Goal: Navigation & Orientation: Find specific page/section

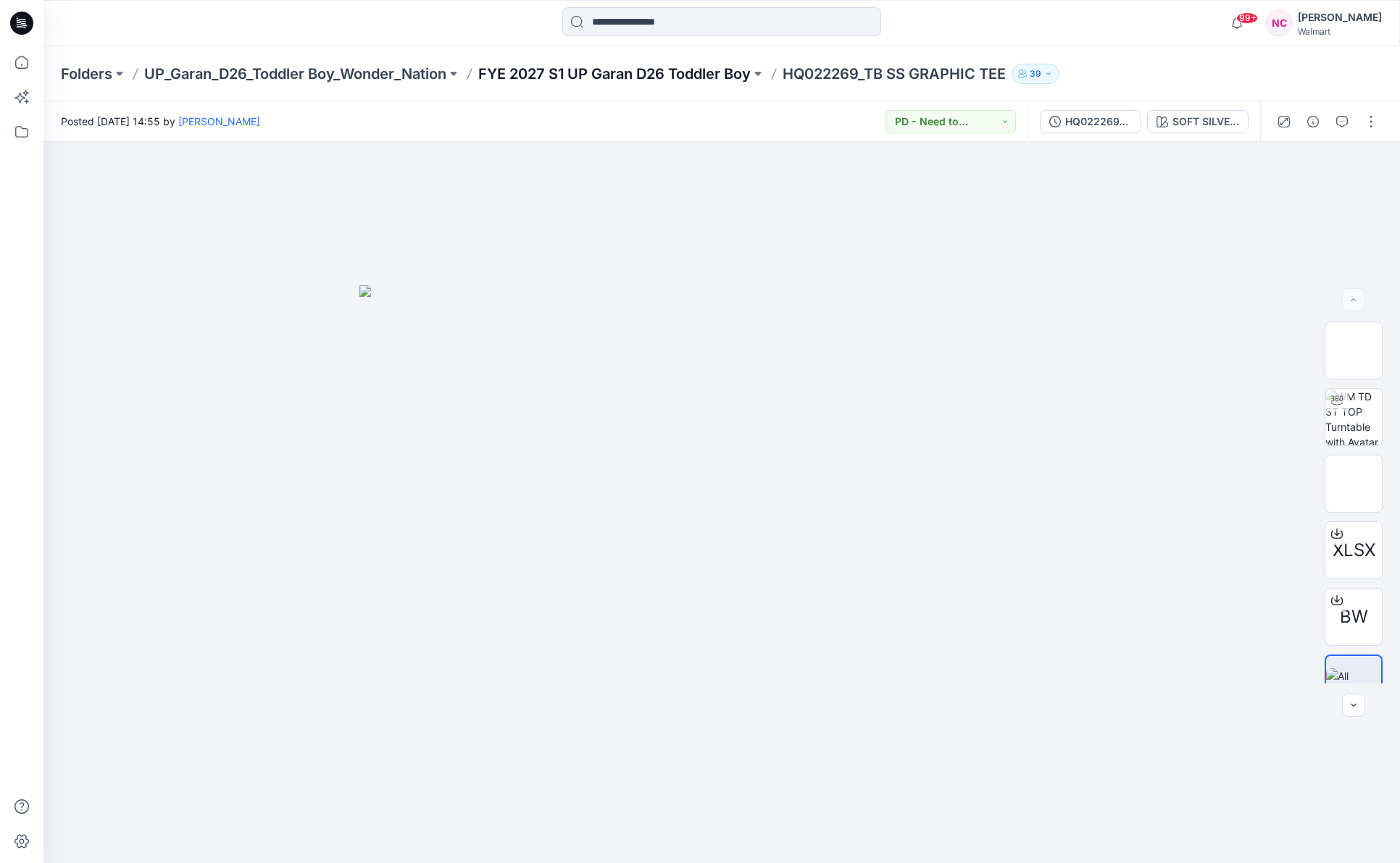
click at [593, 71] on p "FYE 2027 S1 UP Garan D26 Toddler Boy" at bounding box center [614, 74] width 272 height 20
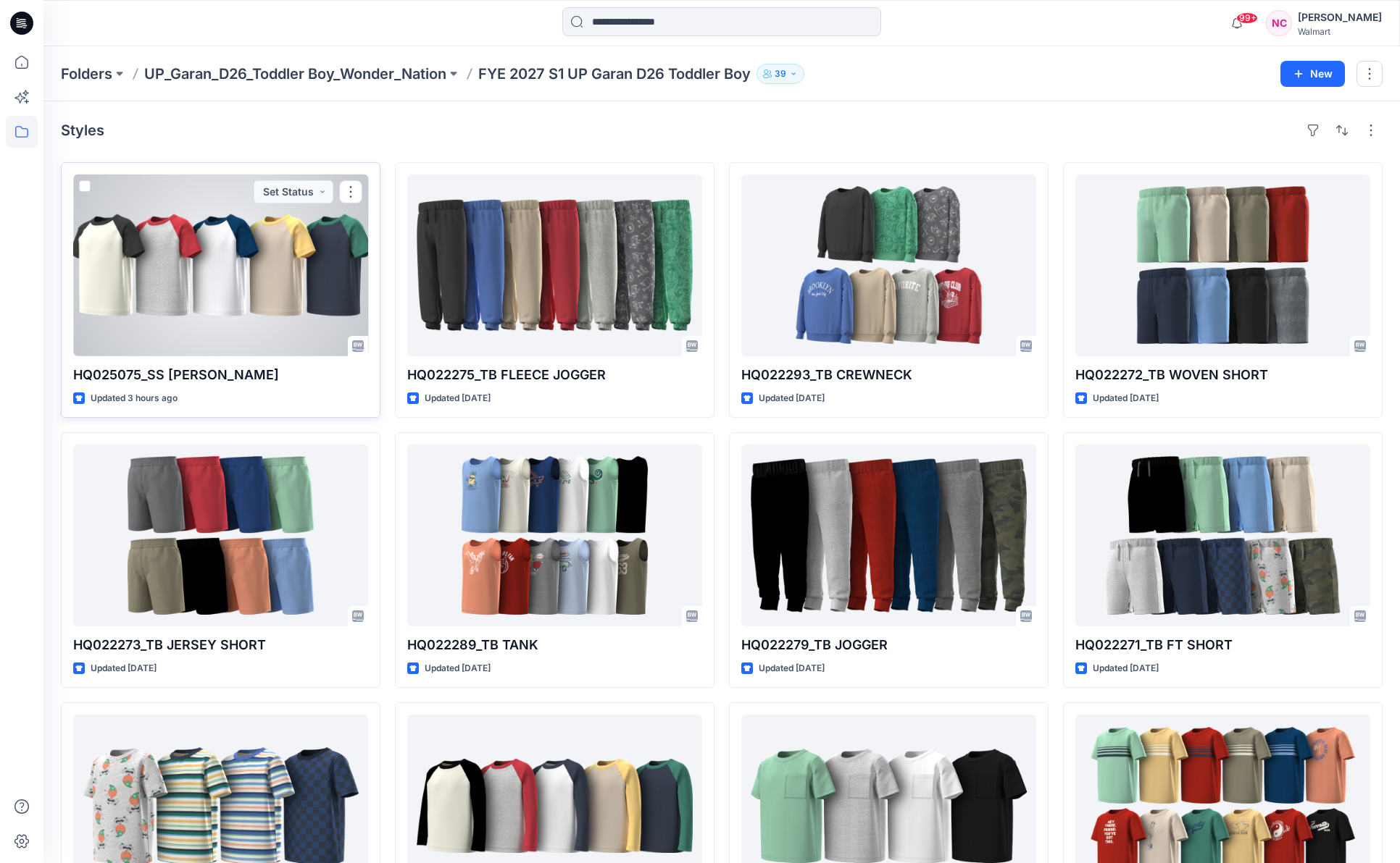
click at [296, 268] on div at bounding box center [220, 265] width 295 height 182
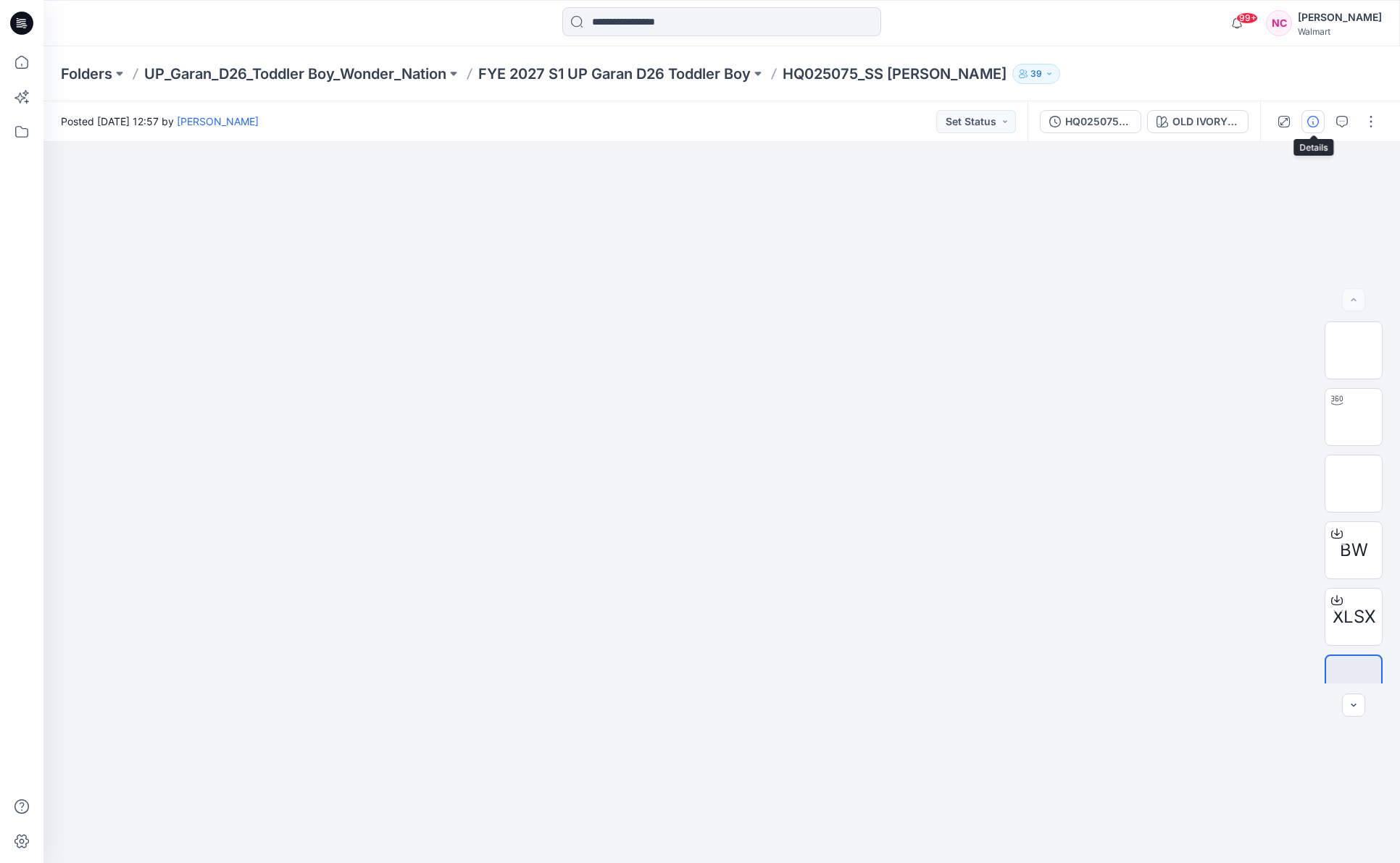
click at [1318, 121] on icon "button" at bounding box center [1313, 122] width 12 height 12
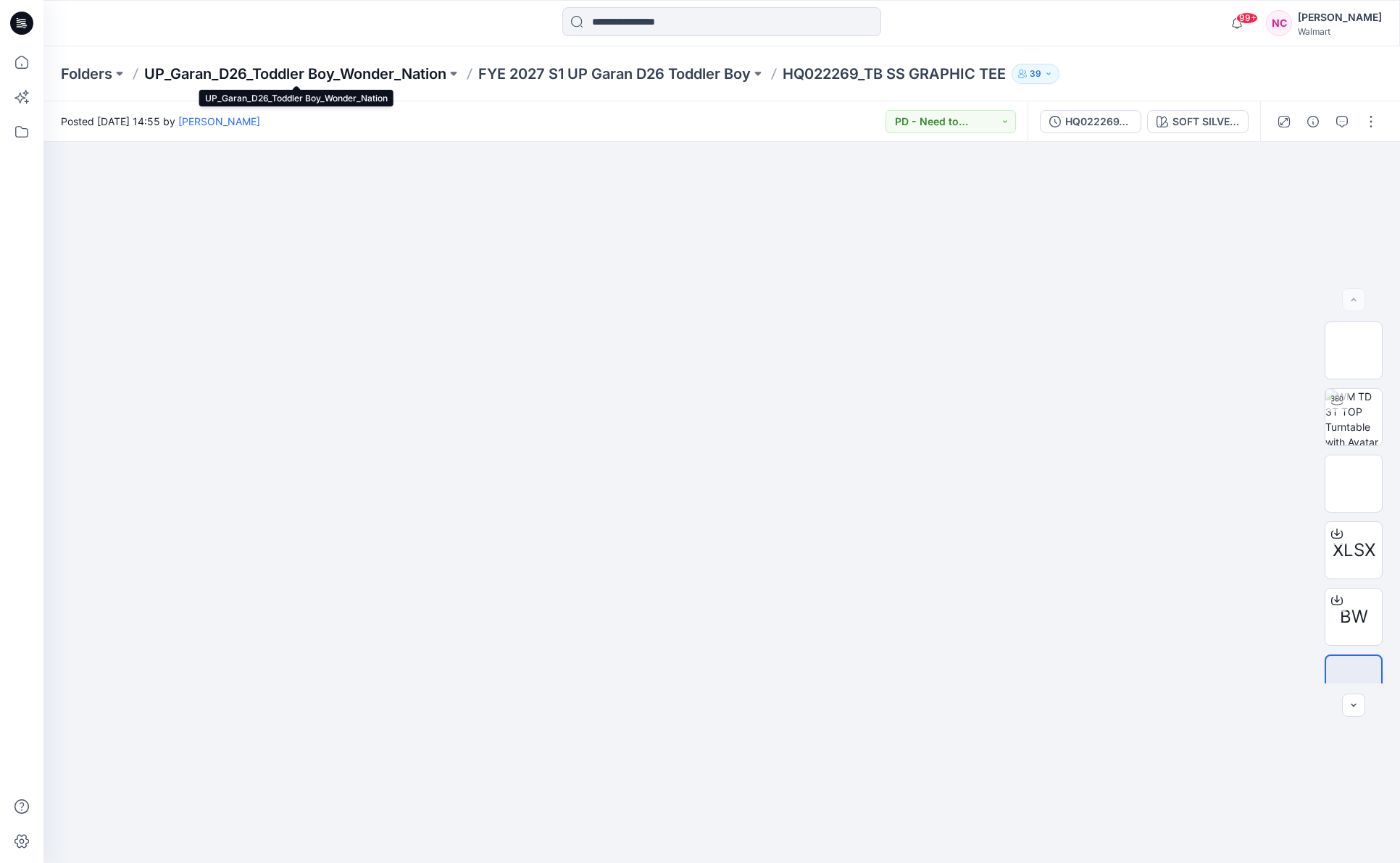
click at [311, 76] on p "UP_Garan_D26_Toddler Boy_Wonder_Nation" at bounding box center [295, 74] width 302 height 20
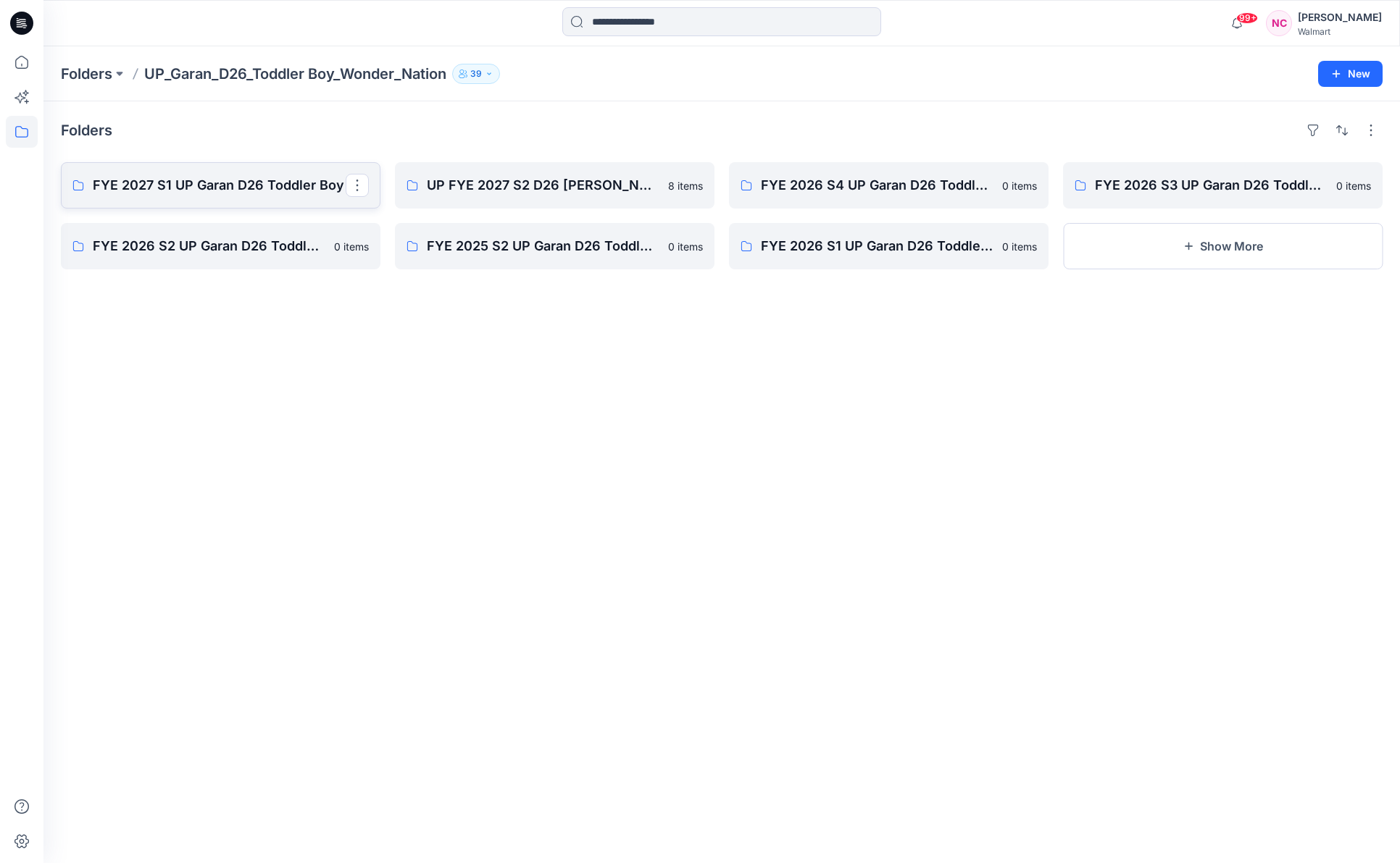
click at [229, 200] on link "FYE 2027 S1 UP Garan D26 Toddler Boy" at bounding box center [221, 186] width 320 height 46
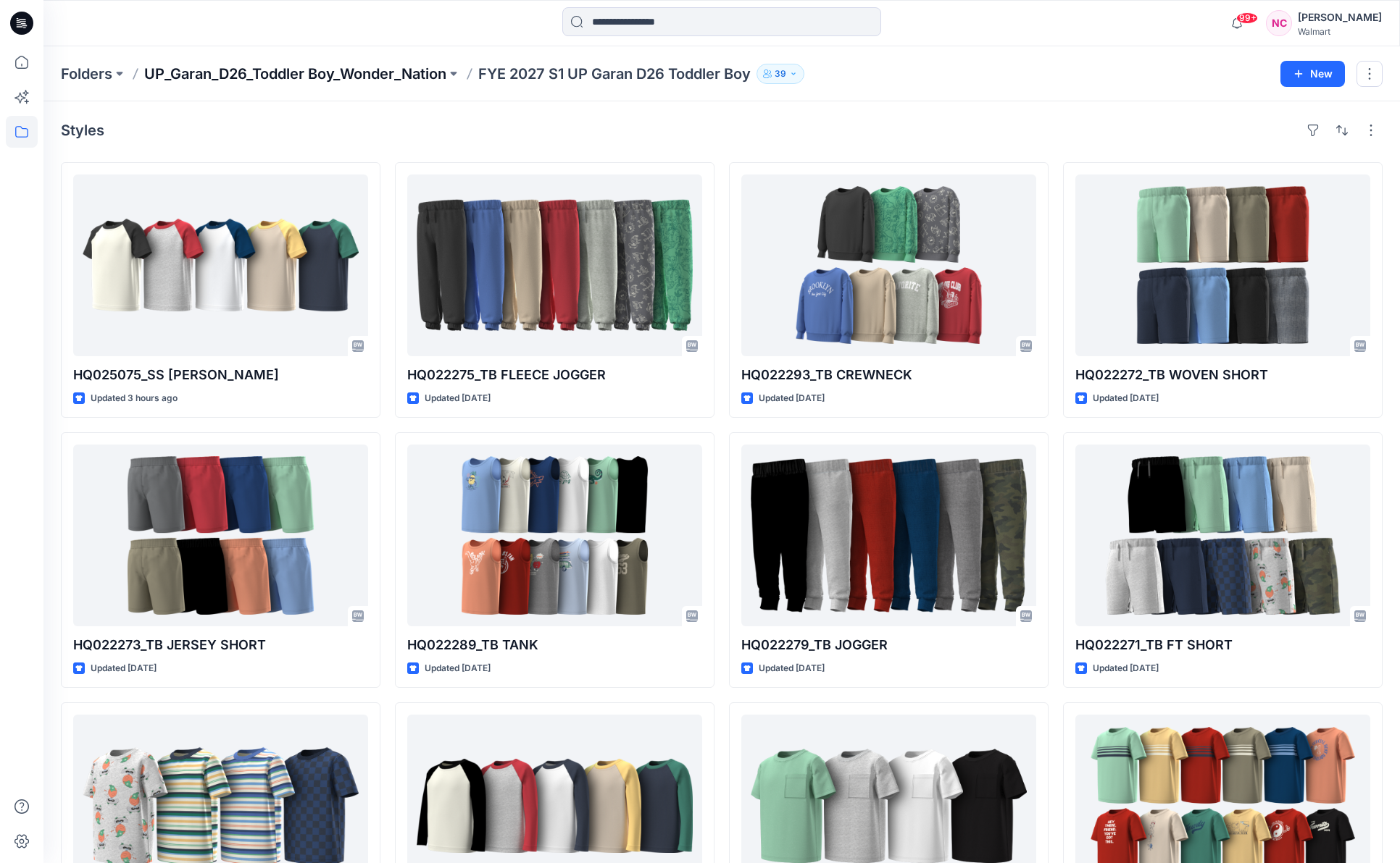
click at [197, 71] on p "UP_Garan_D26_Toddler Boy_Wonder_Nation" at bounding box center [295, 74] width 302 height 20
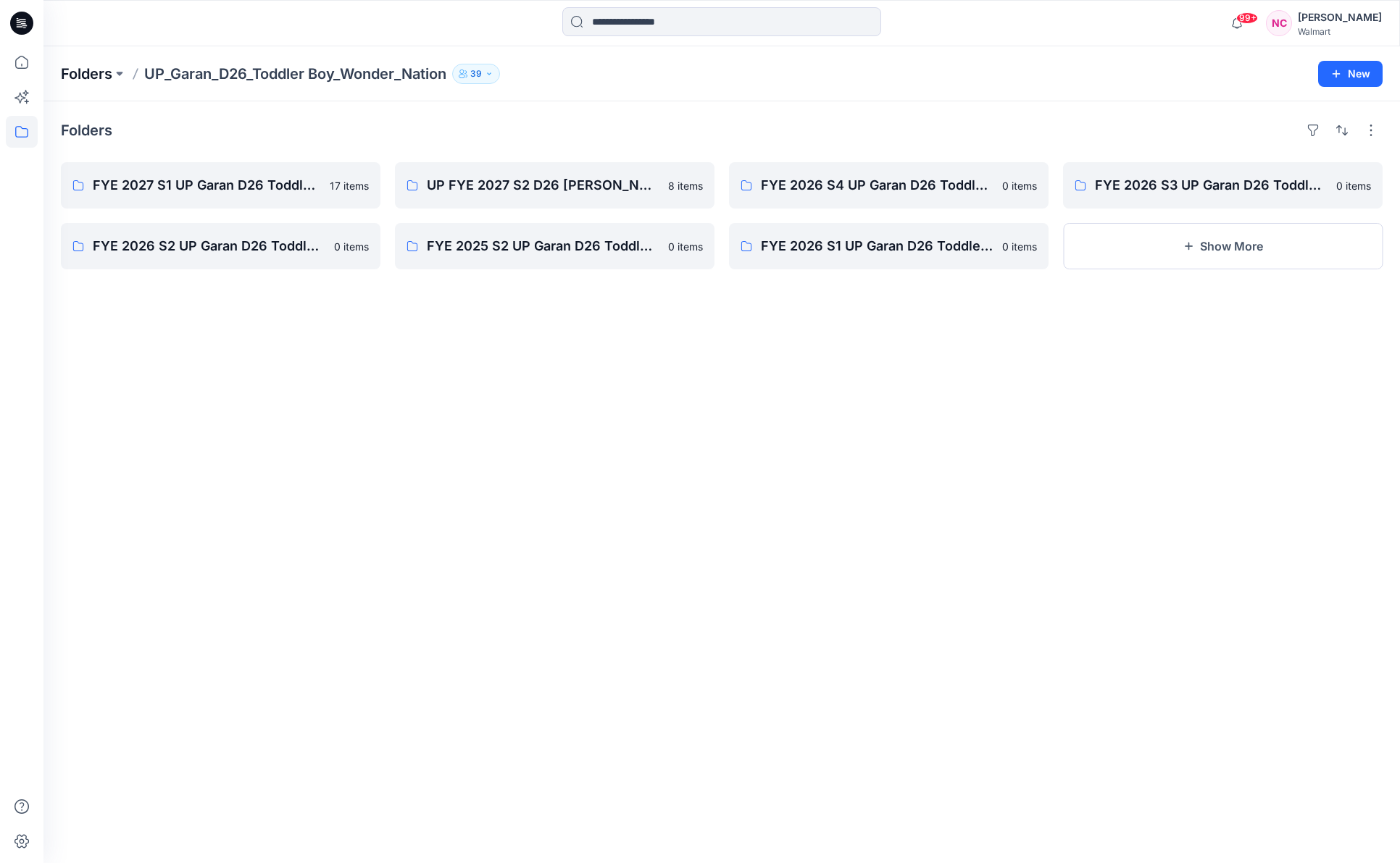
click at [92, 72] on p "Folders" at bounding box center [87, 74] width 52 height 20
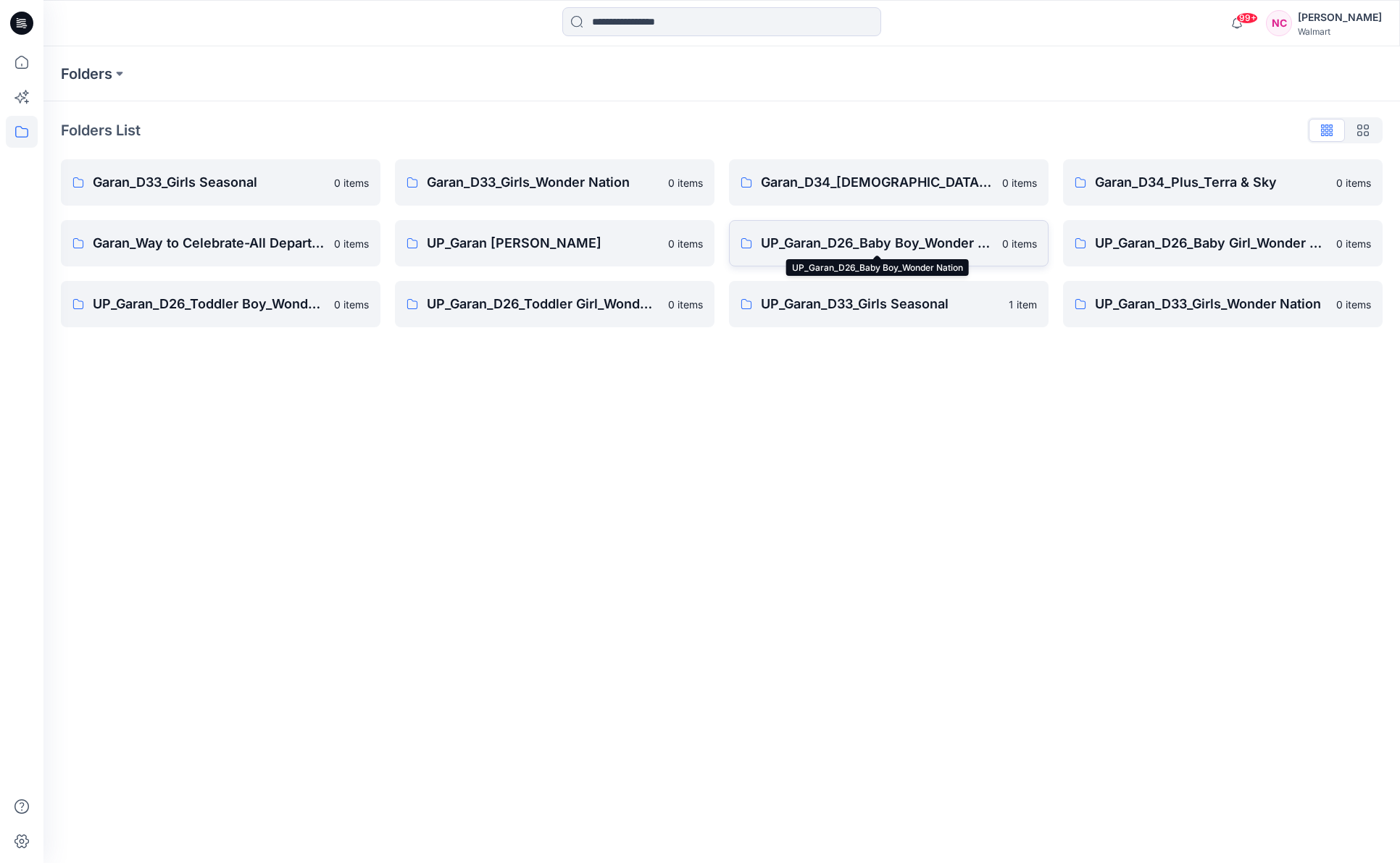
click at [797, 252] on p "UP_Garan_D26_Baby Boy_Wonder Nation" at bounding box center [877, 244] width 233 height 20
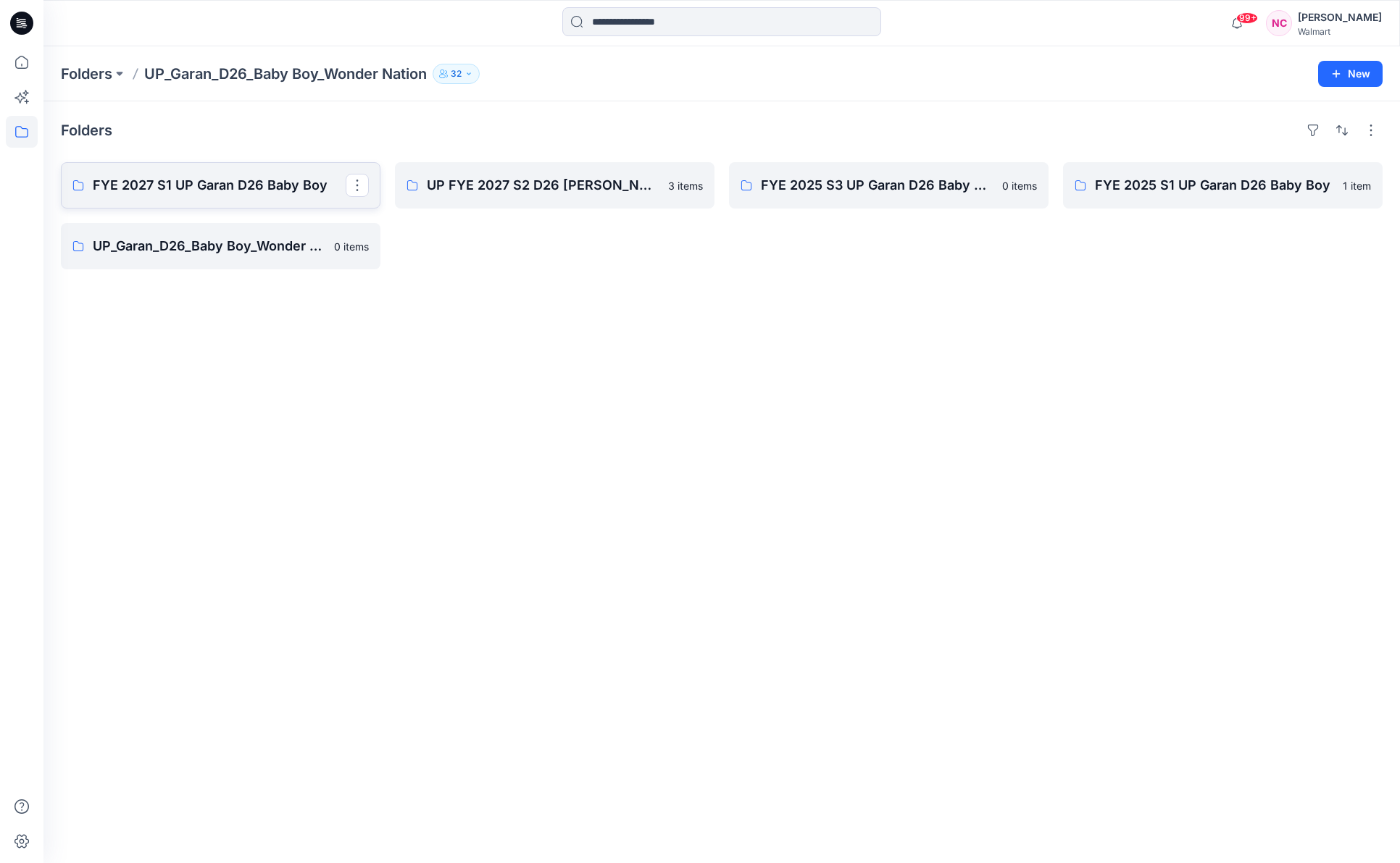
click at [235, 190] on p "FYE 2027 S1 UP Garan D26 Baby Boy" at bounding box center [219, 186] width 253 height 20
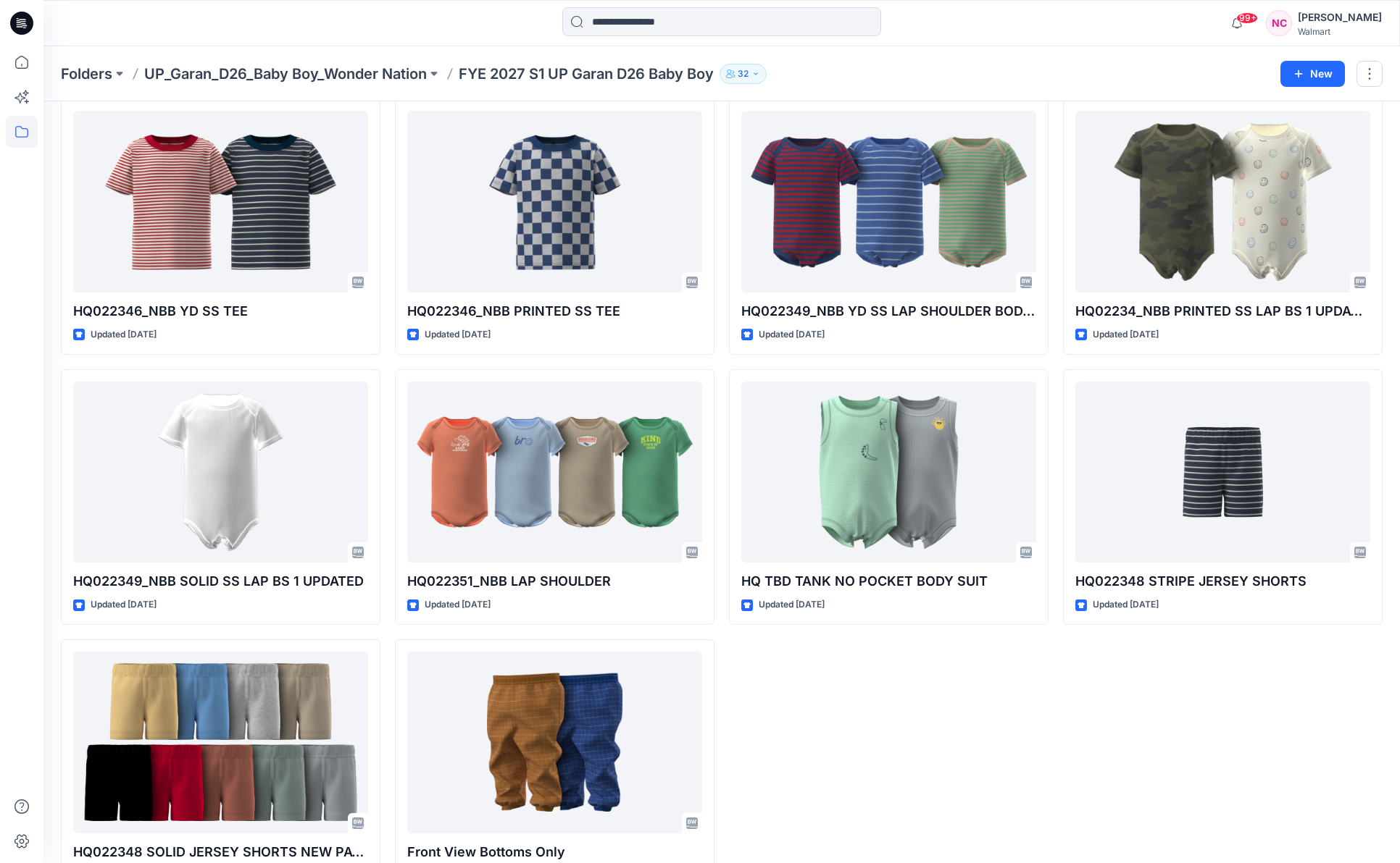
scroll to position [1732, 0]
